Goal: Task Accomplishment & Management: Manage account settings

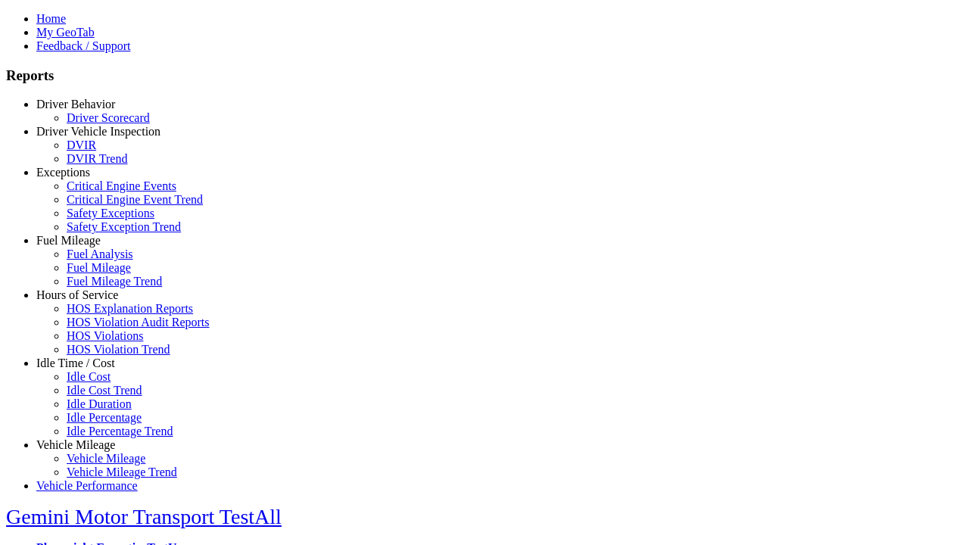
click at [87, 301] on link "Hours of Service" at bounding box center [77, 294] width 82 height 13
click at [98, 315] on link "HOS Explanation Reports" at bounding box center [130, 308] width 126 height 13
